Goal: Navigation & Orientation: Find specific page/section

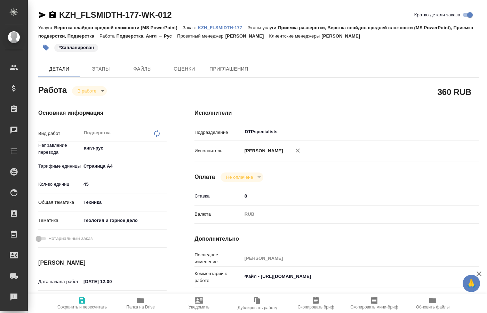
scroll to position [19, 0]
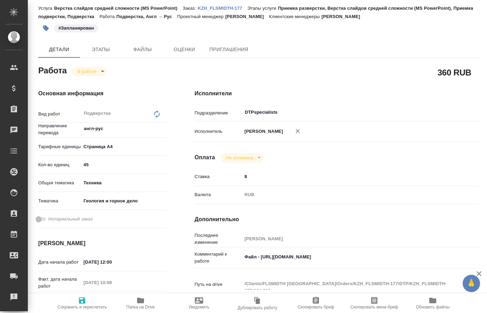
click at [100, 70] on body "🙏 .cls-1 fill:#fff; AWATERA Kucherenko Oksana Клиенты Спецификации Заказы 0 Чат…" at bounding box center [243, 156] width 487 height 313
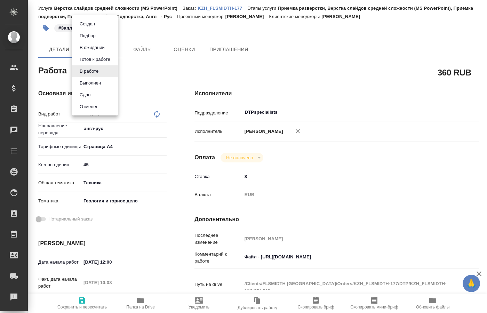
click at [200, 72] on div at bounding box center [243, 156] width 487 height 313
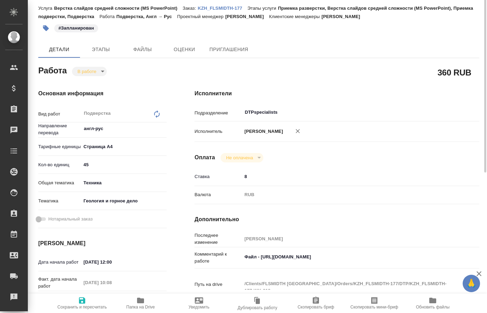
scroll to position [0, 0]
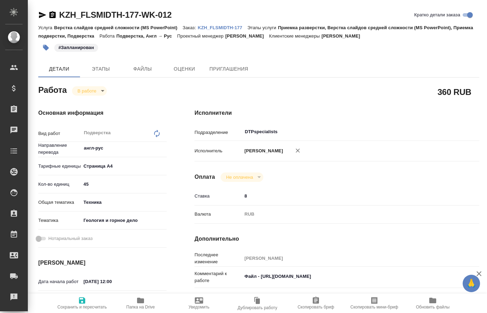
click at [100, 92] on body "🙏 .cls-1 fill:#fff; AWATERA Kucherenko Oksana Клиенты Спецификации Заказы 0 Чат…" at bounding box center [243, 156] width 487 height 313
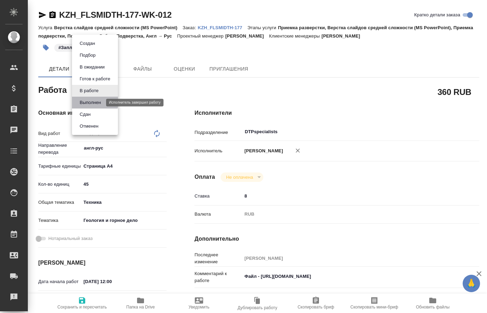
click at [95, 101] on button "Выполнен" at bounding box center [90, 103] width 25 height 8
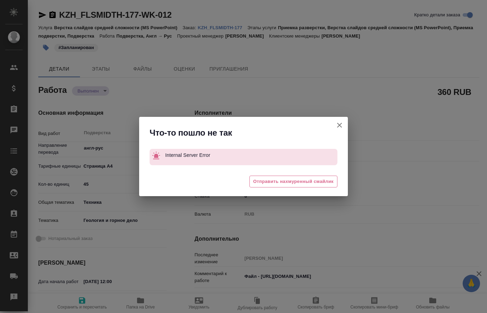
type textarea "x"
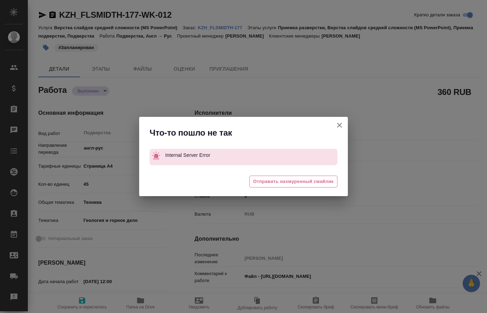
type textarea "x"
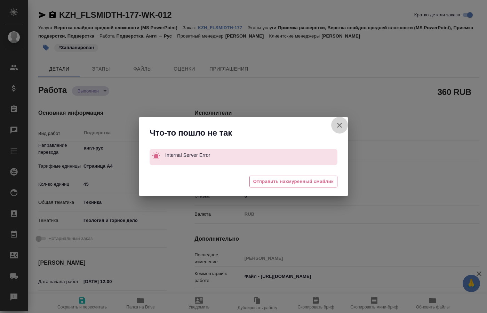
click at [342, 125] on icon "button" at bounding box center [339, 125] width 8 height 8
type textarea "x"
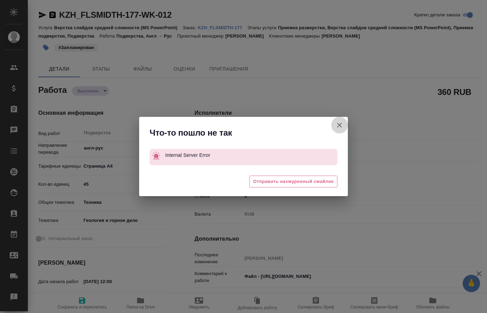
type textarea "x"
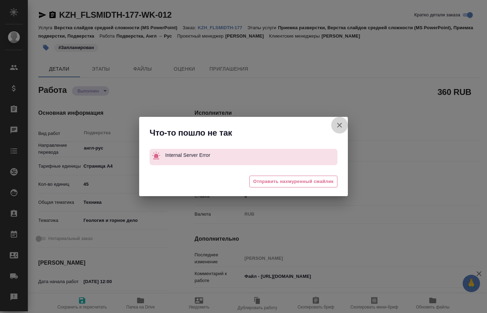
type textarea "x"
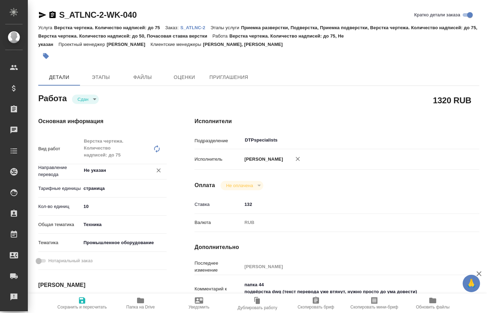
type textarea "x"
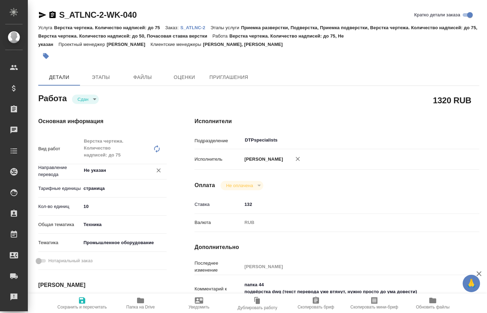
type textarea "x"
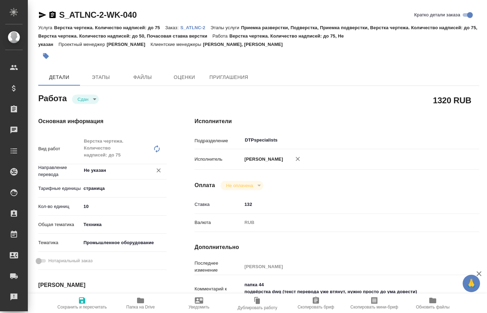
type textarea "x"
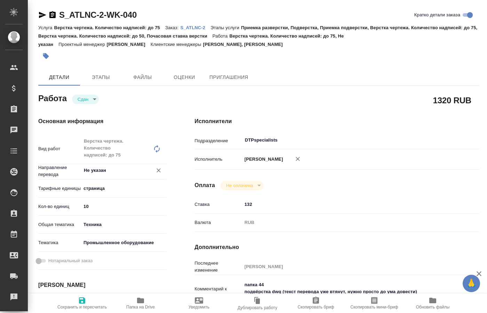
type textarea "x"
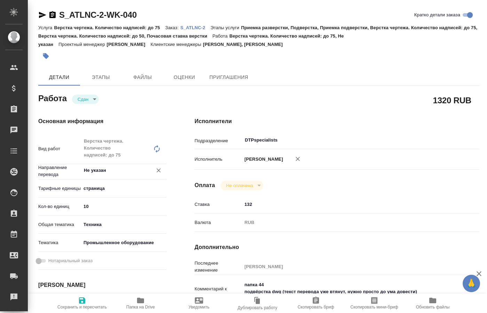
type textarea "x"
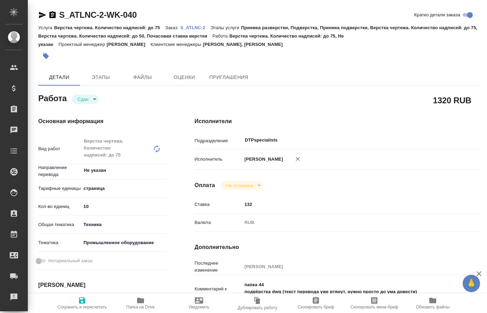
type textarea "x"
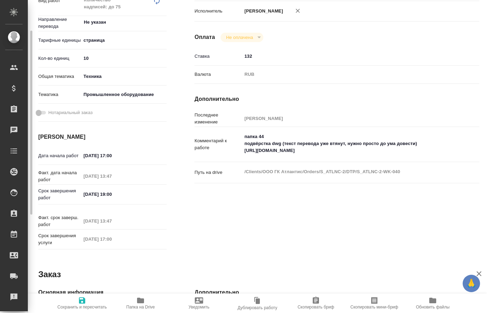
scroll to position [77, 0]
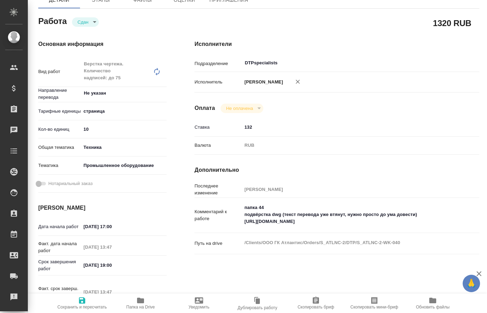
type textarea "x"
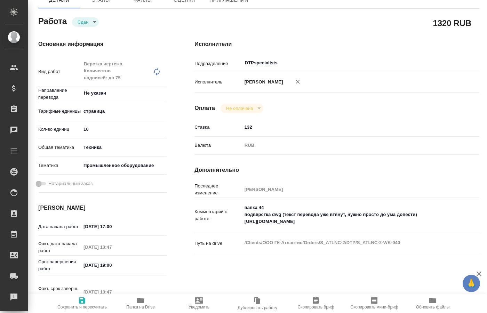
type textarea "x"
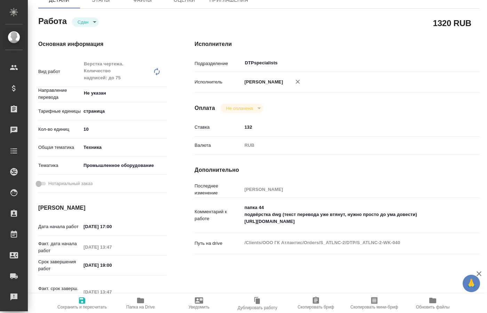
type textarea "x"
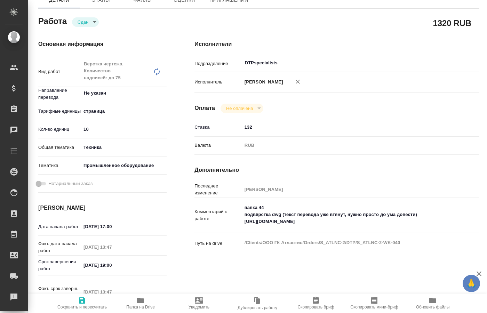
type textarea "x"
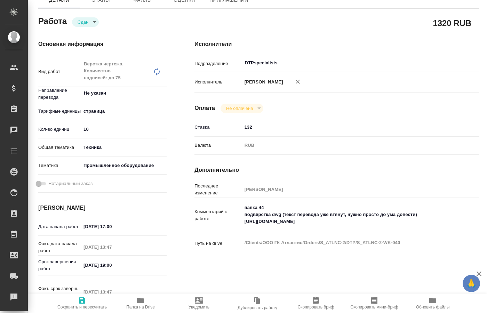
type textarea "x"
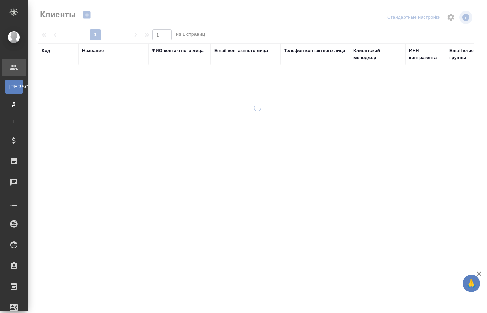
select select "RU"
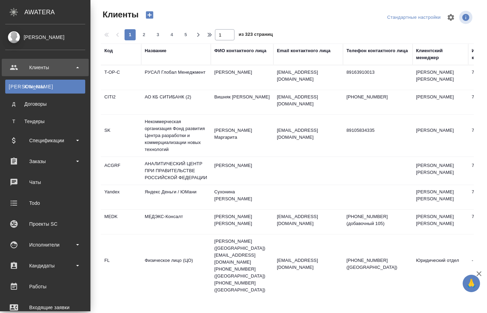
select select "RU"
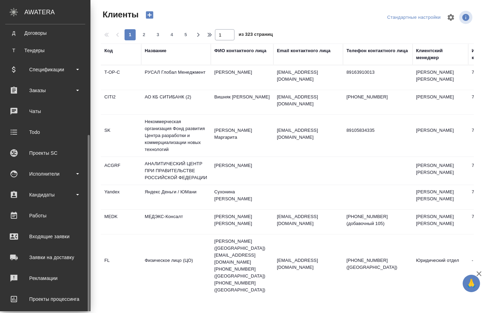
scroll to position [106, 0]
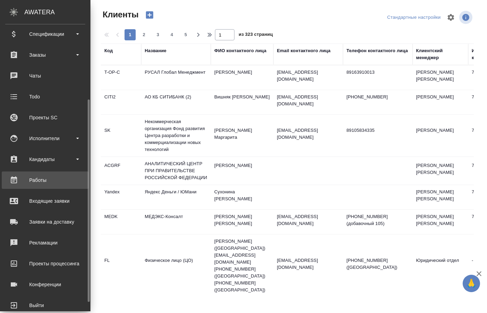
click at [42, 184] on div "Работы" at bounding box center [45, 180] width 80 height 10
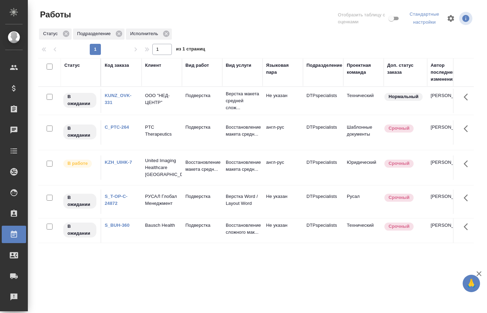
click at [296, 284] on div "Статус Код заказа Клиент Вид работ Вид услуги Языковая пара Подразделение Проек…" at bounding box center [255, 183] width 435 height 250
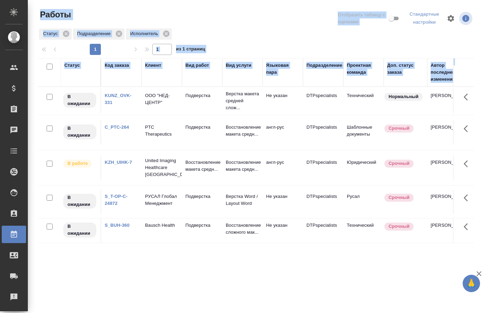
drag, startPoint x: 129, startPoint y: 302, endPoint x: 282, endPoint y: 308, distance: 153.0
click at [282, 308] on div "Статус Код заказа Клиент Вид работ Вид услуги Языковая пара Подразделение Проек…" at bounding box center [255, 183] width 435 height 250
